Goal: Task Accomplishment & Management: Use online tool/utility

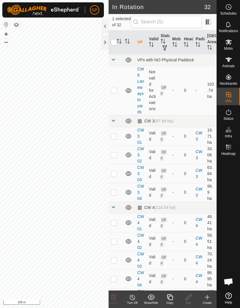
scroll to position [377, 0]
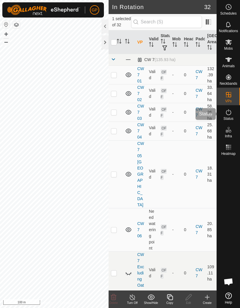
click at [226, 115] on icon at bounding box center [228, 112] width 7 height 7
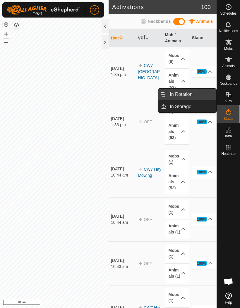
click at [198, 95] on link "In Rotation" at bounding box center [191, 95] width 50 height 12
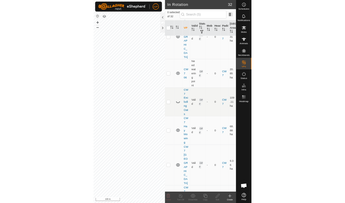
scroll to position [495, 0]
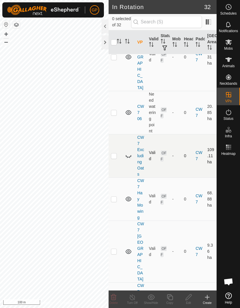
click at [113, 154] on p-checkbox at bounding box center [114, 156] width 6 height 5
checkbox input "true"
click at [188, 298] on icon at bounding box center [188, 298] width 6 height 6
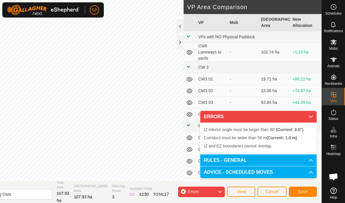
click at [240, 193] on span "Cancel" at bounding box center [272, 191] width 14 height 5
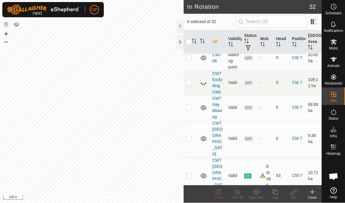
scroll to position [378, 0]
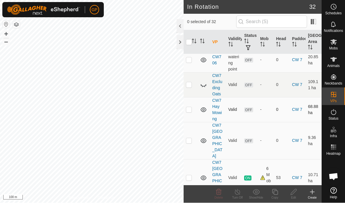
click at [188, 107] on p-checkbox at bounding box center [189, 109] width 6 height 5
checkbox input "true"
click at [240, 194] on icon at bounding box center [293, 192] width 7 height 7
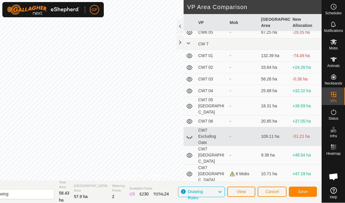
scroll to position [235, 0]
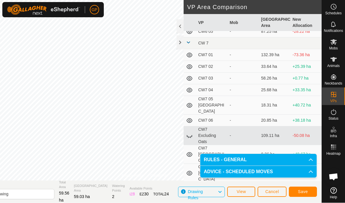
click at [240, 192] on button "Save" at bounding box center [303, 192] width 28 height 10
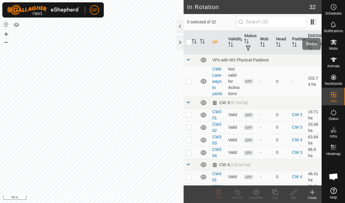
click at [240, 45] on icon at bounding box center [333, 42] width 7 height 7
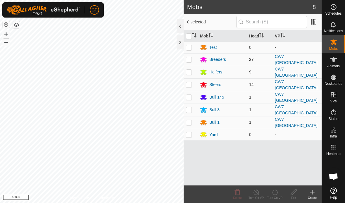
click at [191, 56] on td at bounding box center [191, 59] width 14 height 13
checkbox input "true"
click at [190, 71] on p-checkbox at bounding box center [189, 72] width 6 height 5
checkbox input "true"
click at [191, 83] on p-checkbox at bounding box center [189, 84] width 6 height 5
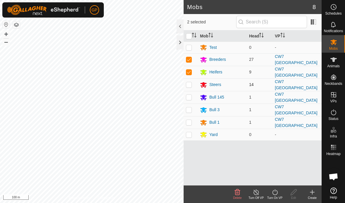
checkbox input "true"
click at [192, 95] on td at bounding box center [191, 97] width 14 height 13
checkbox input "true"
click at [191, 107] on p-checkbox at bounding box center [189, 109] width 6 height 5
checkbox input "true"
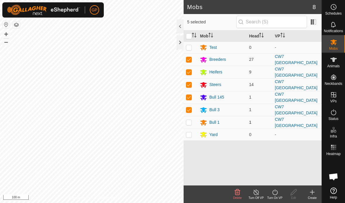
click at [191, 120] on p-checkbox at bounding box center [189, 122] width 6 height 5
checkbox input "true"
click at [254, 194] on icon at bounding box center [256, 192] width 5 height 6
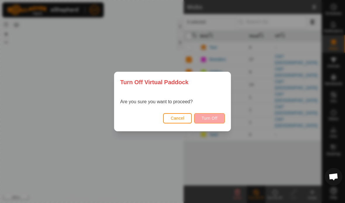
click at [215, 118] on span "Turn Off" at bounding box center [210, 118] width 16 height 5
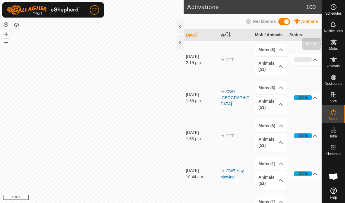
click at [336, 43] on icon at bounding box center [334, 42] width 6 height 6
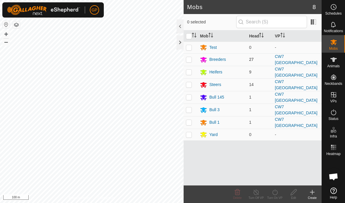
click at [190, 59] on p-checkbox at bounding box center [189, 59] width 6 height 5
checkbox input "true"
click at [190, 71] on p-checkbox at bounding box center [189, 72] width 6 height 5
checkbox input "true"
click at [193, 83] on td at bounding box center [191, 84] width 14 height 13
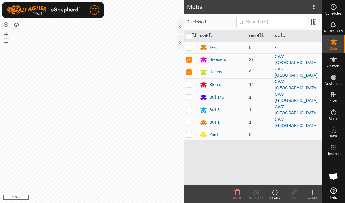
checkbox input "true"
click at [191, 96] on p-checkbox at bounding box center [189, 97] width 6 height 5
checkbox input "true"
click at [191, 107] on p-checkbox at bounding box center [189, 109] width 6 height 5
checkbox input "true"
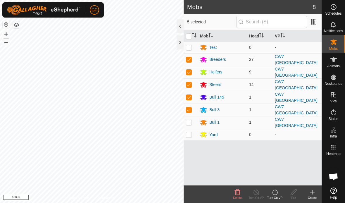
click at [191, 120] on p-checkbox at bounding box center [189, 122] width 6 height 5
checkbox input "true"
click at [275, 194] on icon at bounding box center [274, 192] width 7 height 7
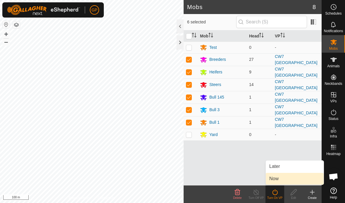
click at [289, 179] on link "Now" at bounding box center [295, 179] width 58 height 12
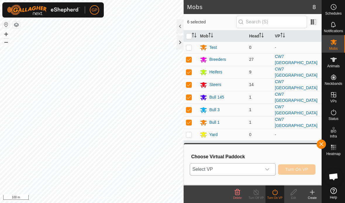
click at [269, 169] on icon "dropdown trigger" at bounding box center [267, 169] width 4 height 2
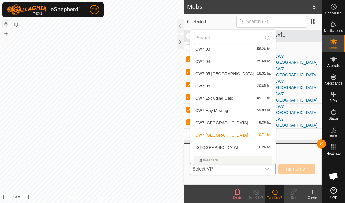
scroll to position [292, 0]
click at [217, 111] on span "CW7 Hay Mowing" at bounding box center [211, 111] width 33 height 4
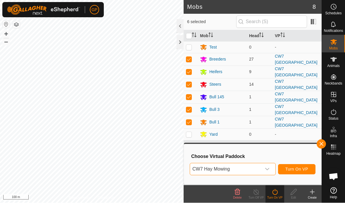
click at [302, 168] on span "Turn On VP" at bounding box center [297, 169] width 23 height 5
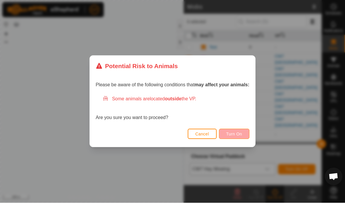
click at [238, 133] on span "Turn On" at bounding box center [234, 134] width 16 height 5
